Goal: Information Seeking & Learning: Learn about a topic

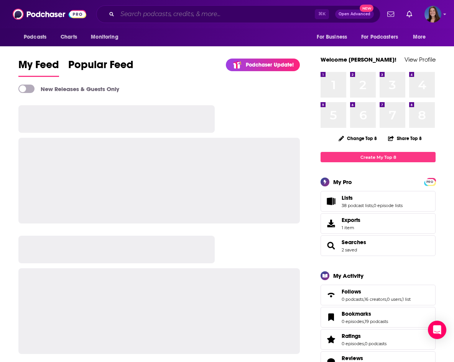
click at [176, 16] on input "Search podcasts, credits, & more..." at bounding box center [215, 14] width 197 height 12
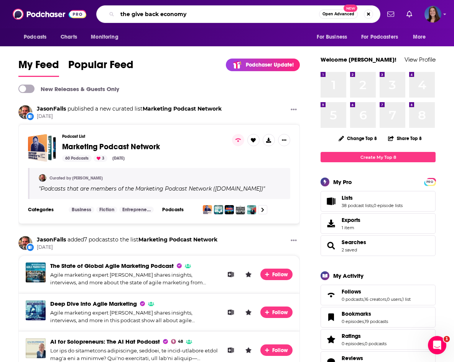
type input "the give back economy"
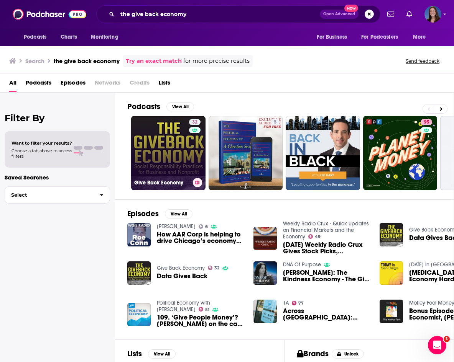
click at [173, 122] on link "32 Give Back Economy" at bounding box center [168, 153] width 74 height 74
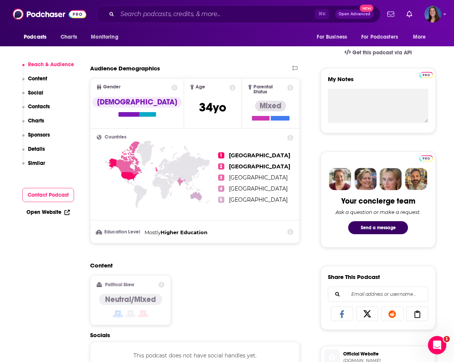
scroll to position [237, 0]
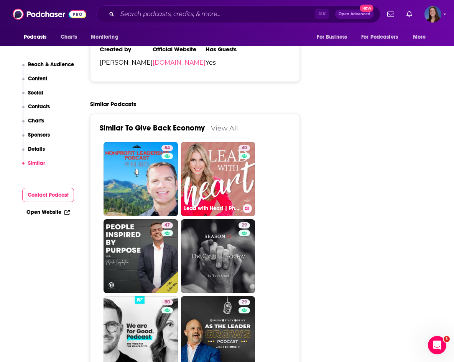
scroll to position [982, 0]
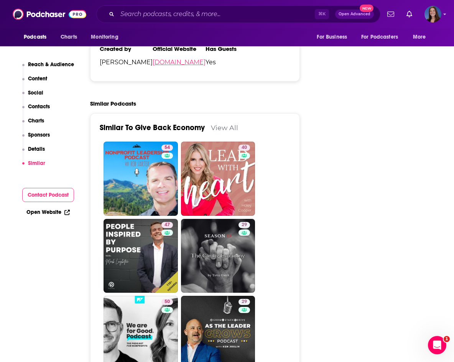
click at [152, 66] on link "[DOMAIN_NAME]" at bounding box center [178, 62] width 53 height 7
